Goal: Task Accomplishment & Management: Use online tool/utility

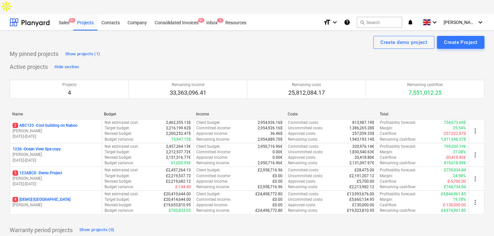
click at [58, 128] on p "[PERSON_NAME]" at bounding box center [56, 130] width 87 height 5
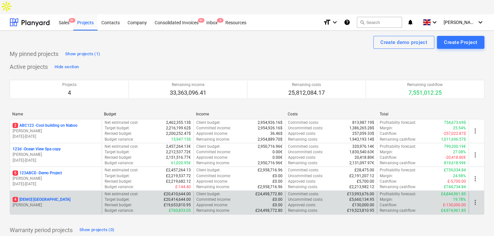
click at [67, 197] on div "4 [DEMO] [GEOGRAPHIC_DATA]" at bounding box center [56, 199] width 87 height 5
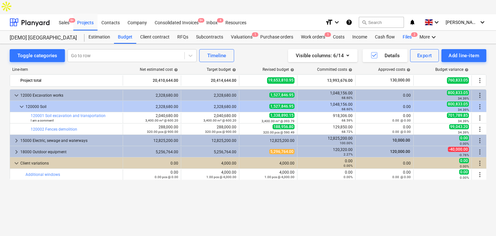
click at [410, 31] on div "Files 2" at bounding box center [407, 37] width 17 height 13
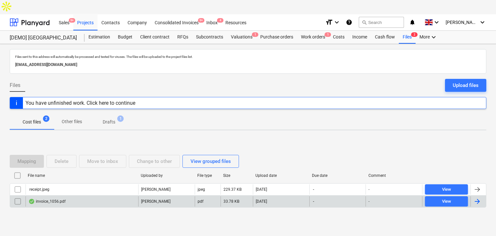
click at [52, 199] on div "invoice_1056.pdf" at bounding box center [46, 201] width 37 height 5
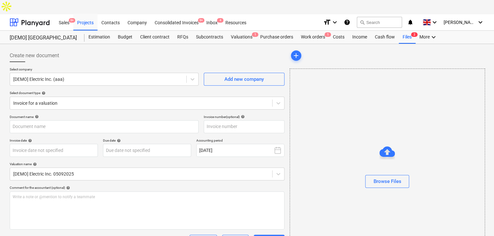
click at [443, 84] on div "Browse Files" at bounding box center [387, 168] width 195 height 200
